Goal: Information Seeking & Learning: Learn about a topic

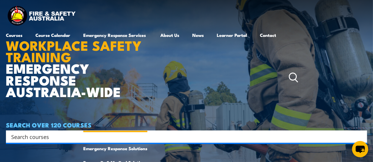
click at [136, 36] on link "Emergency Response Services" at bounding box center [115, 77] width 64 height 99
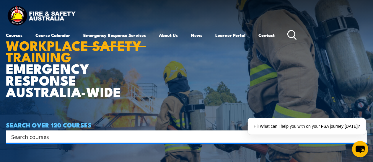
click at [120, 35] on link "Emergency Response Services" at bounding box center [114, 35] width 63 height 14
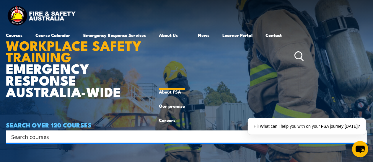
click at [167, 36] on link "About Us" at bounding box center [172, 56] width 26 height 57
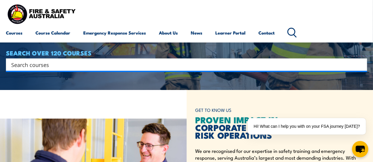
scroll to position [34, 0]
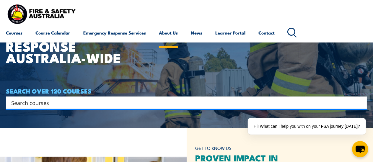
click at [168, 32] on link "About Us" at bounding box center [168, 33] width 19 height 14
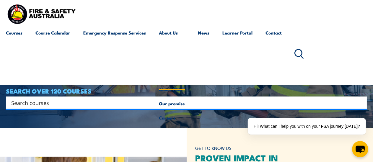
click at [169, 32] on link "About Us" at bounding box center [172, 54] width 26 height 57
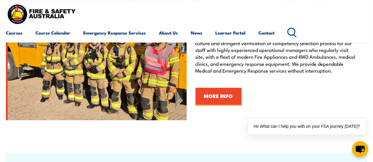
scroll to position [899, 0]
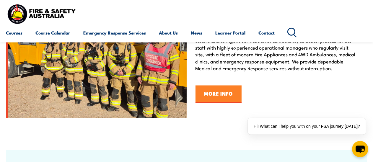
click at [223, 92] on link "MORE INFO" at bounding box center [218, 95] width 46 height 18
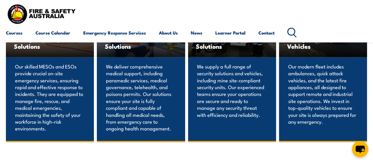
scroll to position [422, 0]
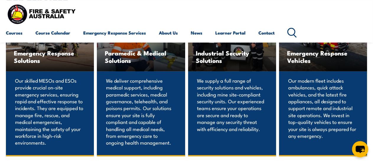
click at [301, 60] on span "Emergency Response Vehicles" at bounding box center [323, 56] width 72 height 15
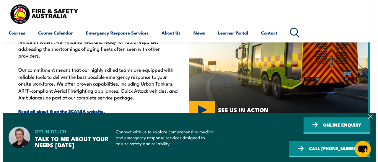
scroll to position [203, 0]
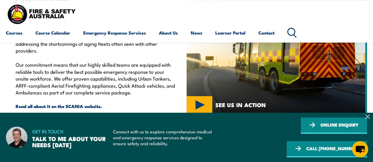
click at [199, 103] on img at bounding box center [277, 49] width 181 height 130
